Goal: Task Accomplishment & Management: Manage account settings

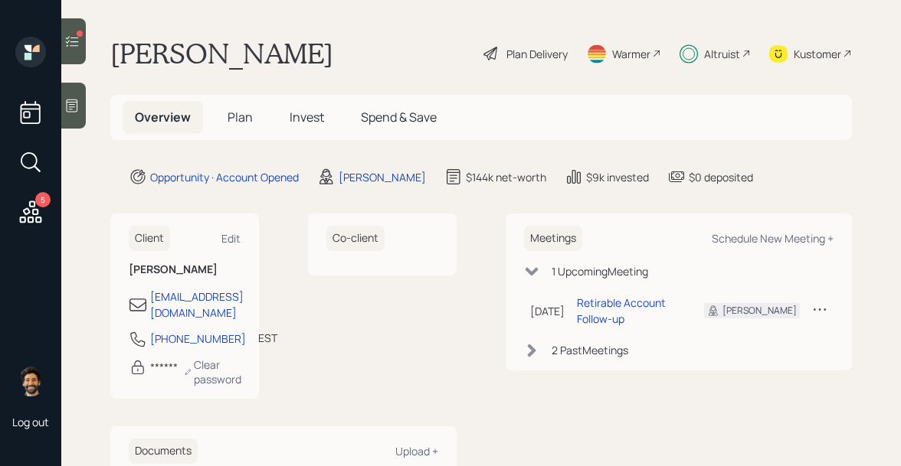
click at [75, 47] on icon at bounding box center [71, 41] width 15 height 15
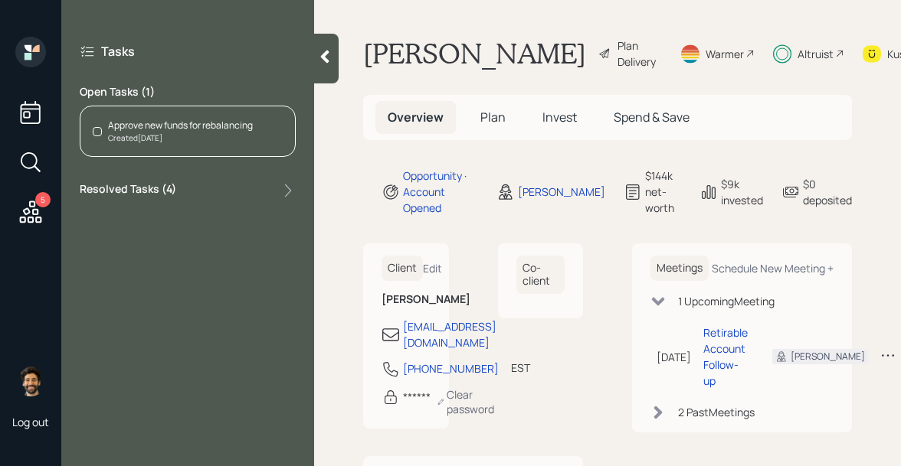
click at [175, 149] on div "Approve new funds for rebalancing Created [DATE]" at bounding box center [188, 131] width 216 height 51
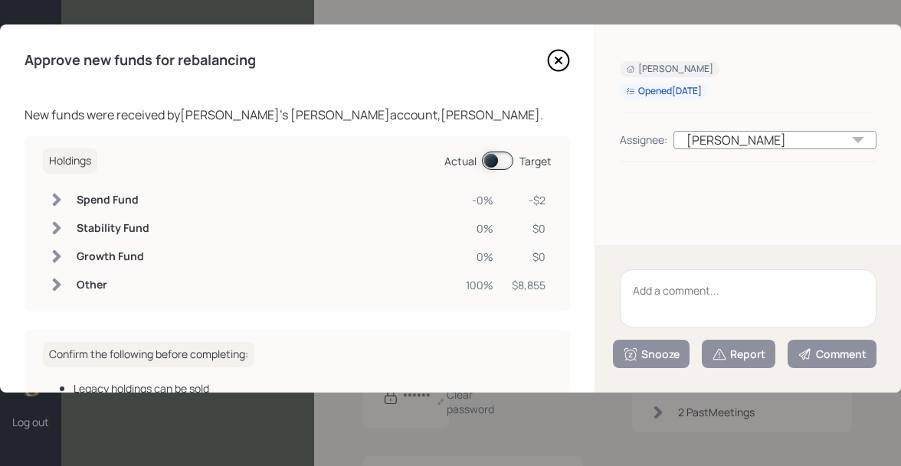
scroll to position [190, 0]
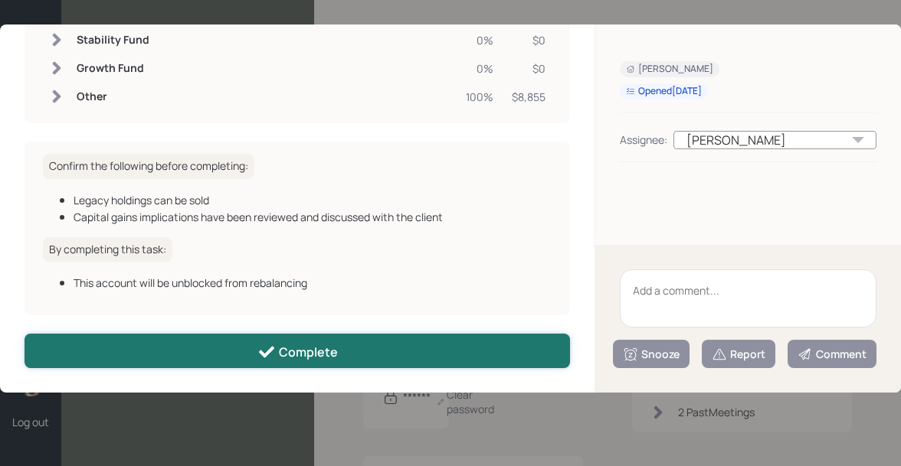
click at [226, 344] on button "Complete" at bounding box center [297, 351] width 545 height 34
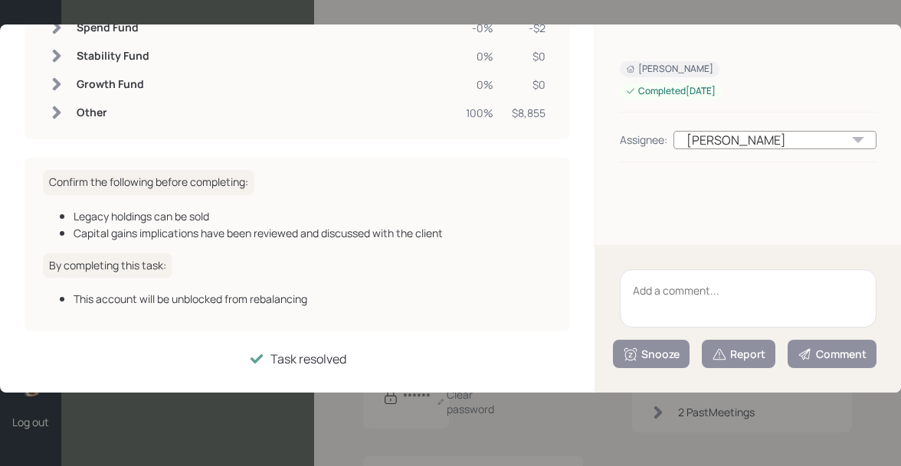
scroll to position [0, 0]
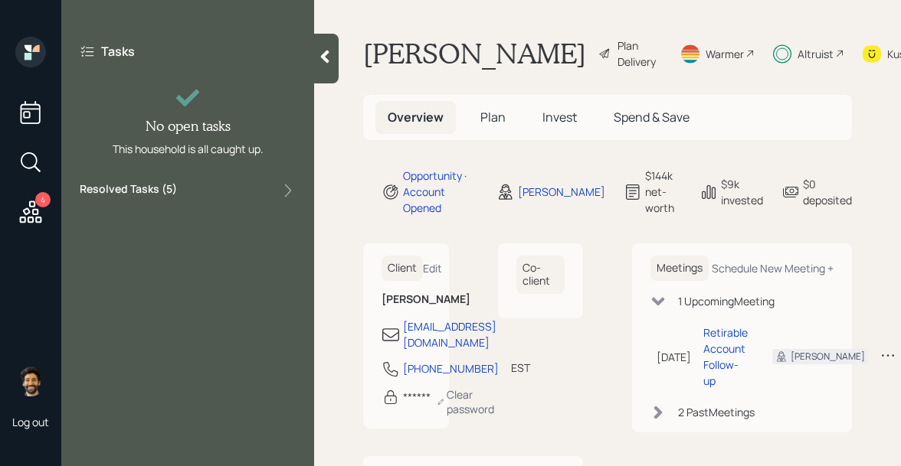
click at [130, 198] on label "Resolved Tasks ( 5 )" at bounding box center [128, 191] width 97 height 18
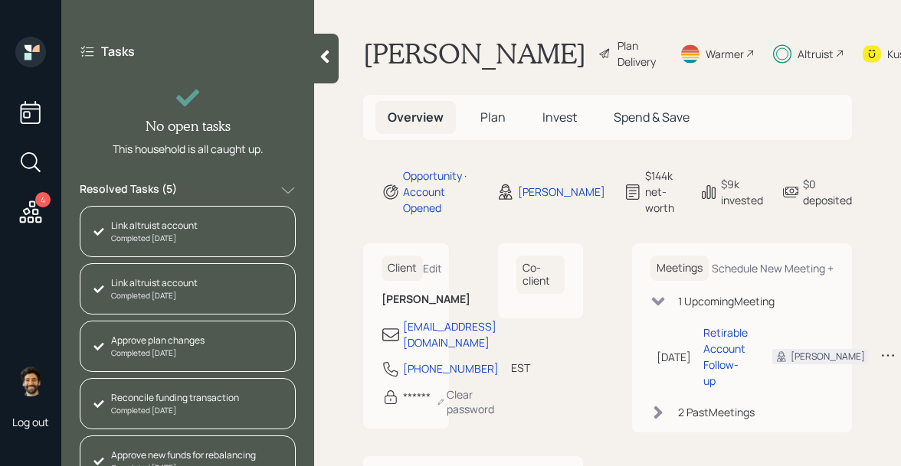
scroll to position [25, 0]
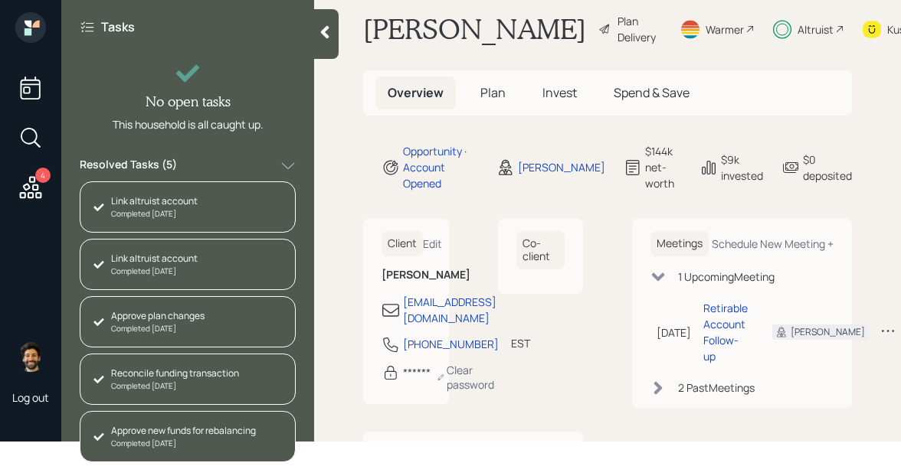
click at [155, 163] on label "Resolved Tasks ( 5 )" at bounding box center [128, 166] width 97 height 18
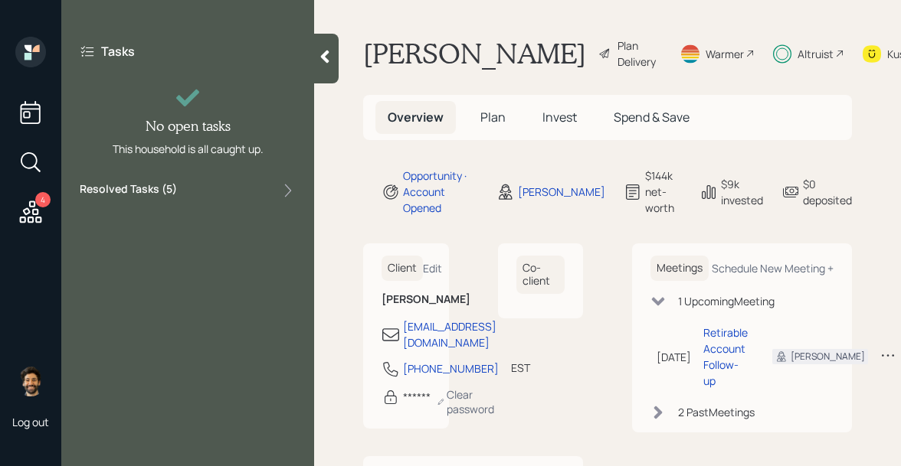
scroll to position [0, 0]
click at [41, 198] on div "4" at bounding box center [42, 199] width 15 height 15
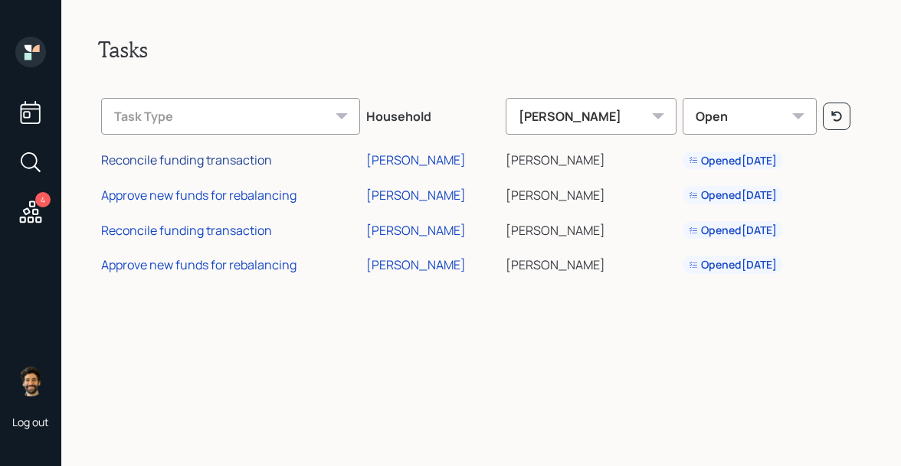
click at [216, 160] on div "Reconcile funding transaction" at bounding box center [186, 160] width 171 height 17
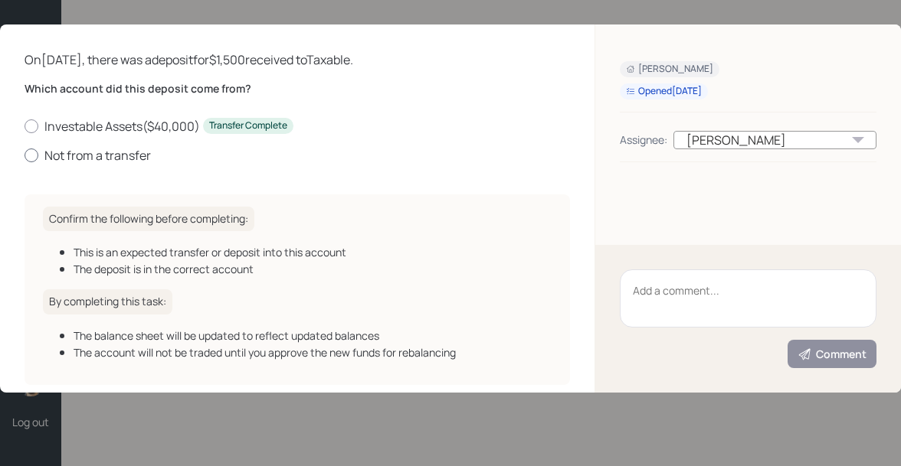
scroll to position [41, 0]
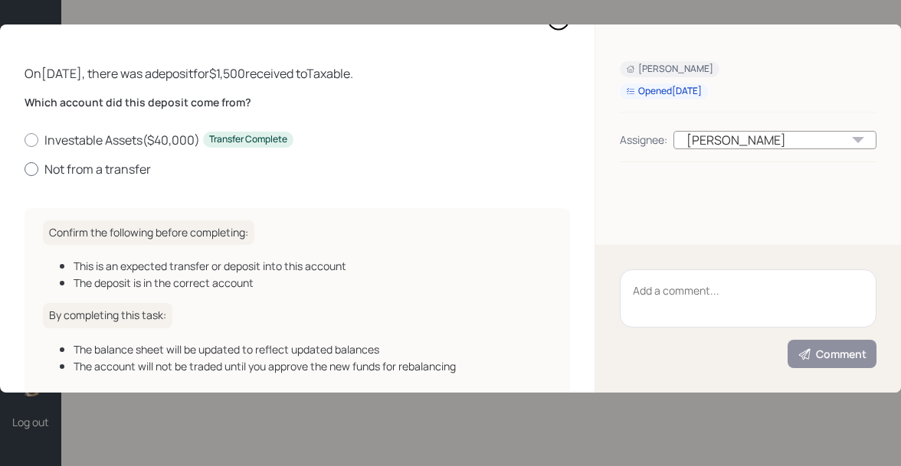
click at [97, 161] on label "Not from a transfer" at bounding box center [297, 169] width 545 height 17
click at [25, 169] on input "Not from a transfer" at bounding box center [24, 169] width 1 height 1
radio input "true"
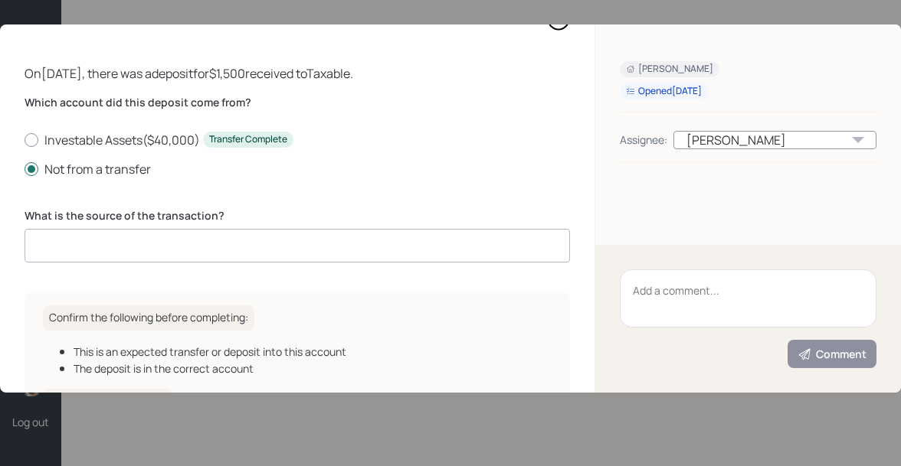
click at [128, 247] on input at bounding box center [297, 246] width 545 height 34
type input "cash"
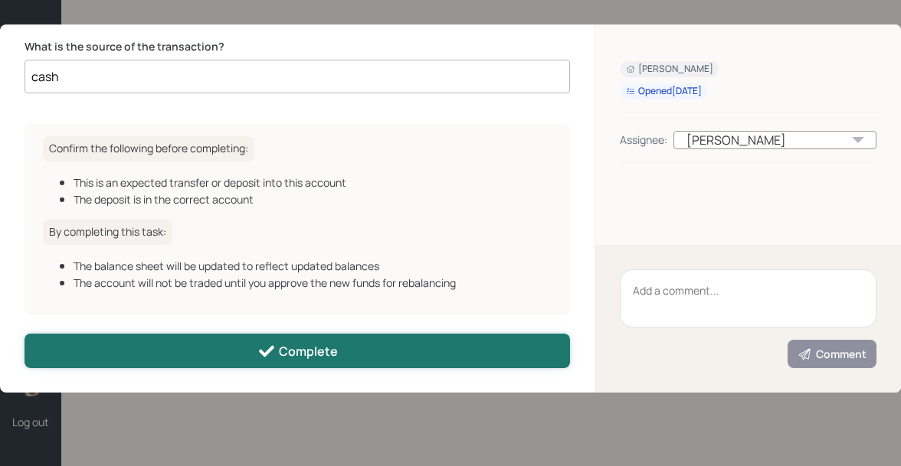
click at [155, 358] on button "Complete" at bounding box center [297, 351] width 545 height 34
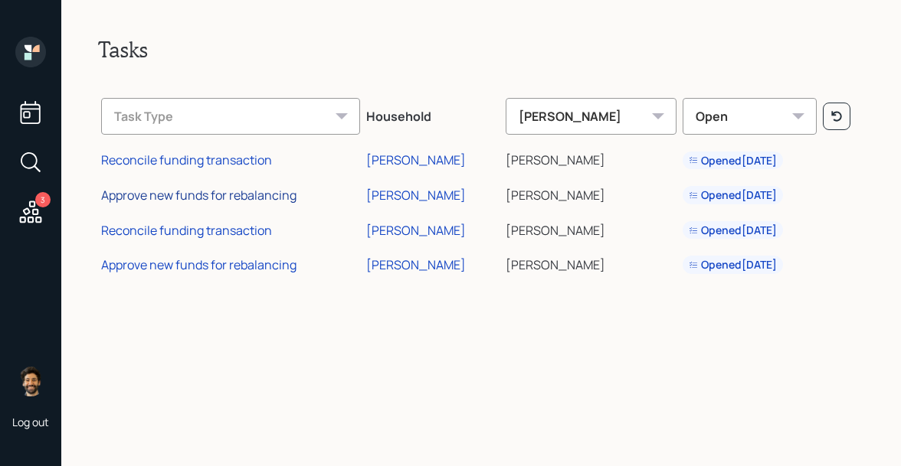
click at [190, 192] on div "Approve new funds for rebalancing" at bounding box center [198, 195] width 195 height 17
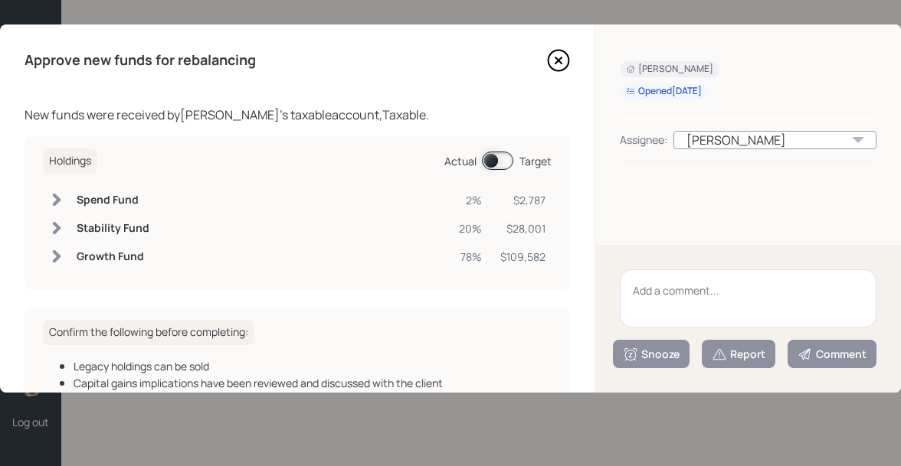
scroll to position [168, 0]
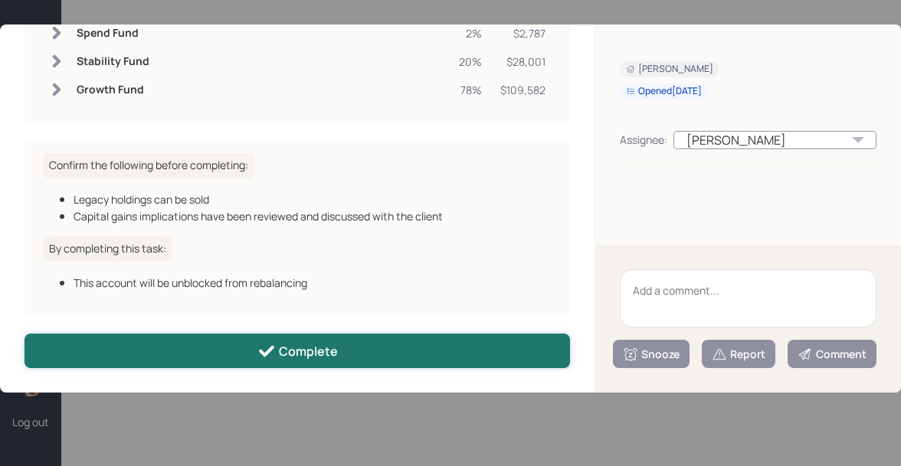
click at [198, 364] on button "Complete" at bounding box center [297, 351] width 545 height 34
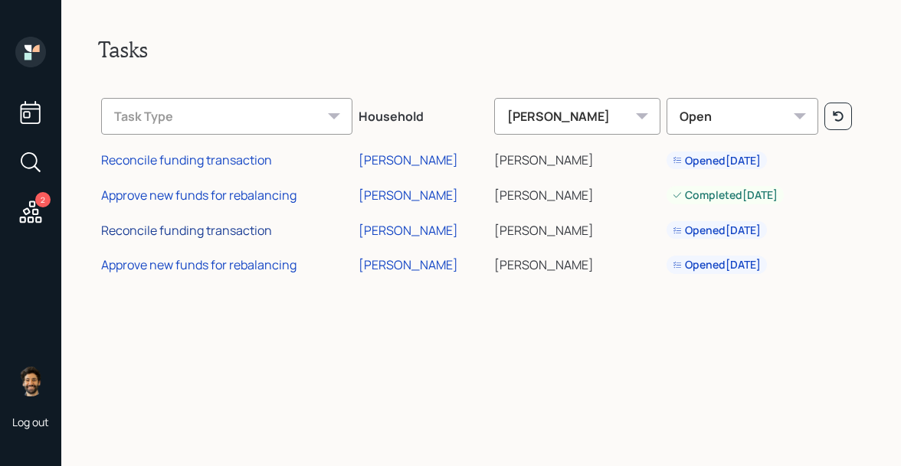
click at [214, 238] on div "Reconcile funding transaction" at bounding box center [186, 230] width 171 height 17
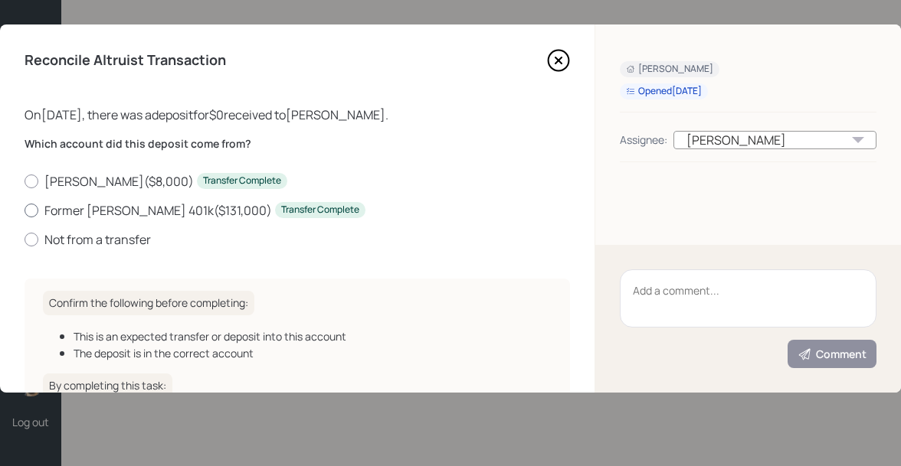
click at [67, 210] on label "Former Roth 401k ( $131,000 ) Transfer Complete" at bounding box center [297, 210] width 545 height 17
click at [25, 210] on input "Former Roth 401k ( $131,000 ) Transfer Complete" at bounding box center [24, 210] width 1 height 1
radio input "true"
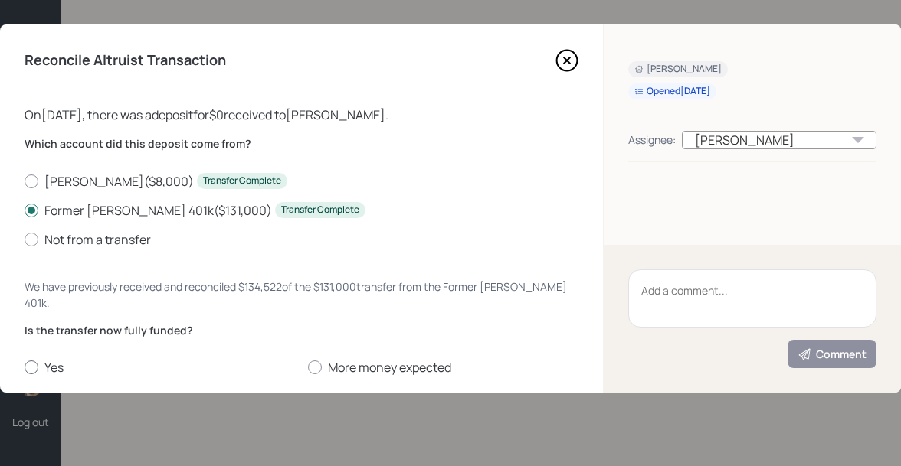
click at [48, 359] on label "Yes" at bounding box center [160, 367] width 271 height 17
click at [25, 368] on input "Yes" at bounding box center [24, 368] width 1 height 1
radio input "true"
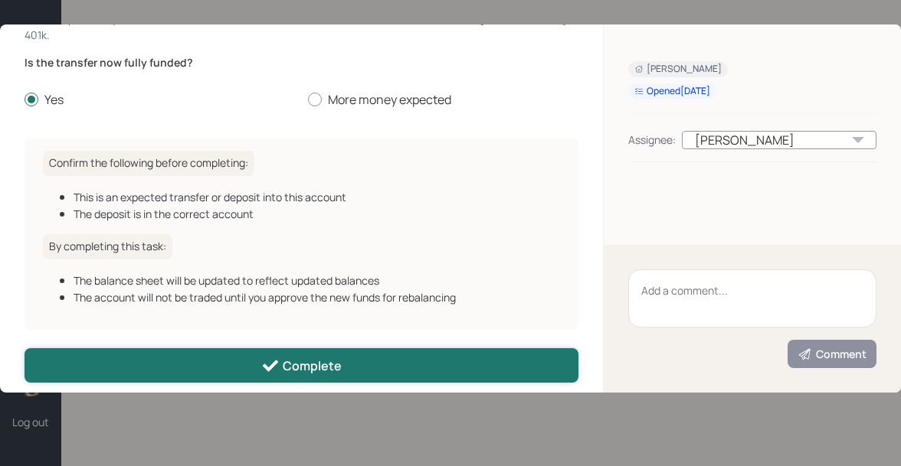
click at [116, 349] on button "Complete" at bounding box center [302, 366] width 554 height 34
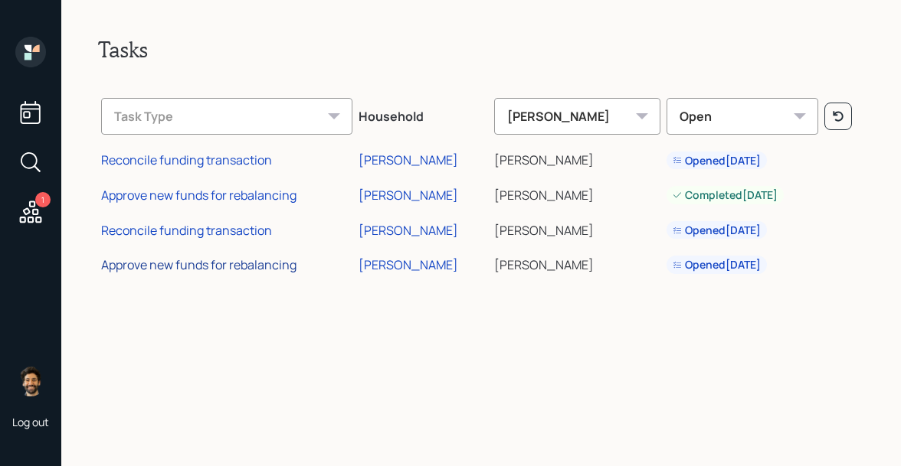
click at [161, 266] on div "Approve new funds for rebalancing" at bounding box center [198, 265] width 195 height 17
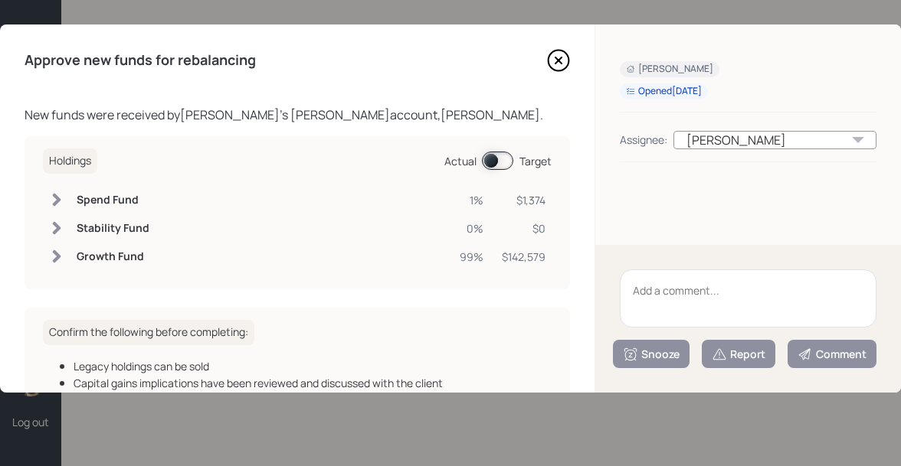
scroll to position [168, 0]
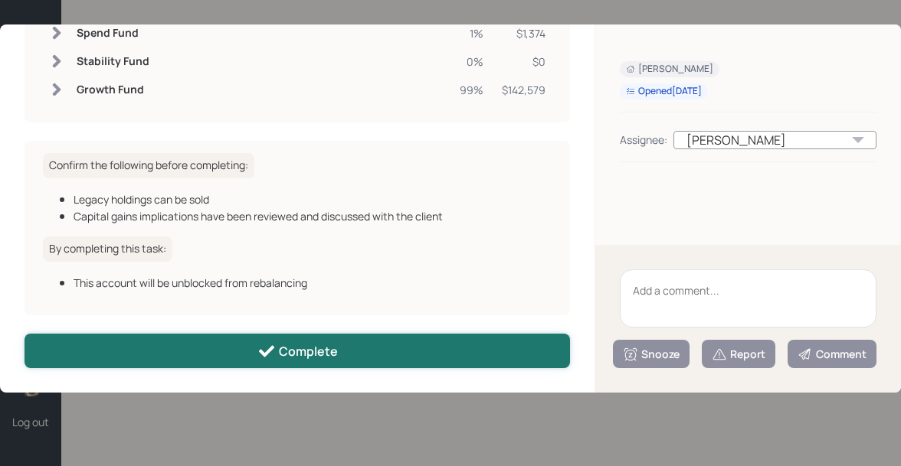
click at [175, 355] on button "Complete" at bounding box center [297, 351] width 545 height 34
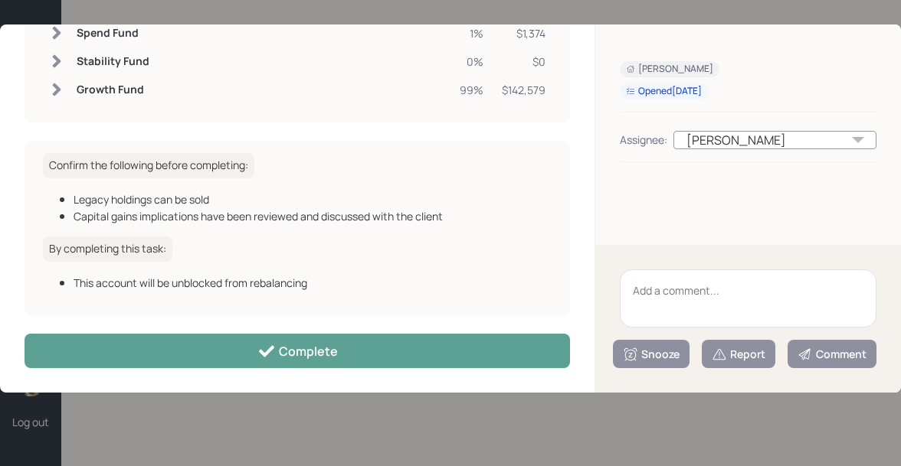
scroll to position [0, 0]
